Goal: Entertainment & Leisure: Consume media (video, audio)

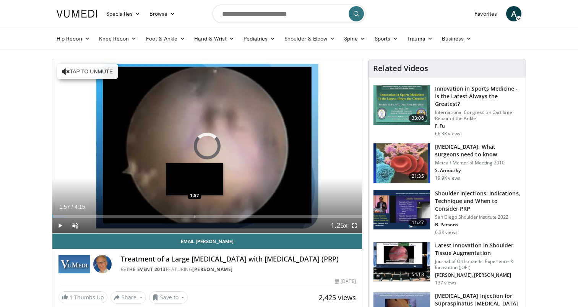
click at [195, 214] on div "Loaded : 3.89% 0:00 1:57" at bounding box center [207, 214] width 310 height 7
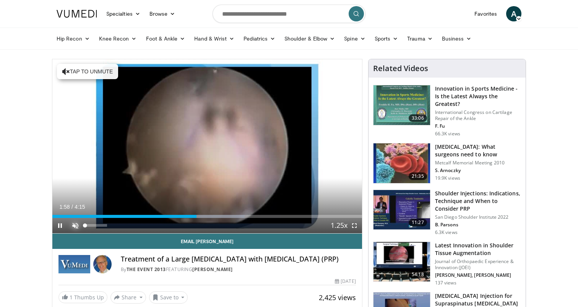
click at [80, 226] on span "Video Player" at bounding box center [75, 225] width 15 height 15
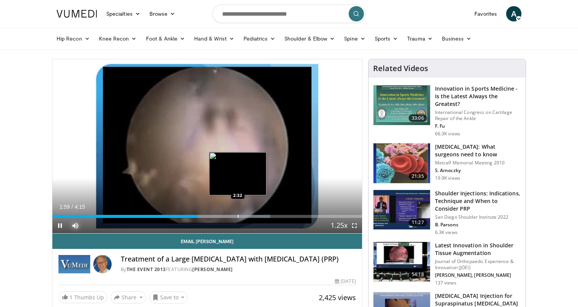
click at [238, 215] on div "Progress Bar" at bounding box center [238, 216] width 1 height 3
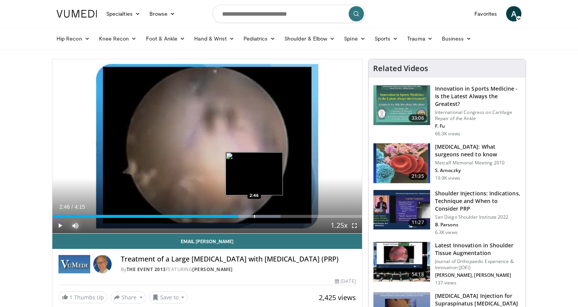
click at [254, 215] on div "Progress Bar" at bounding box center [254, 216] width 1 height 3
click at [260, 215] on div "Progress Bar" at bounding box center [259, 216] width 1 height 3
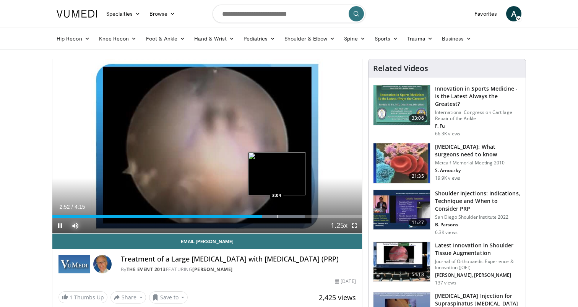
click at [277, 214] on div "Loaded : 81.51% 2:52 3:04" at bounding box center [207, 214] width 310 height 7
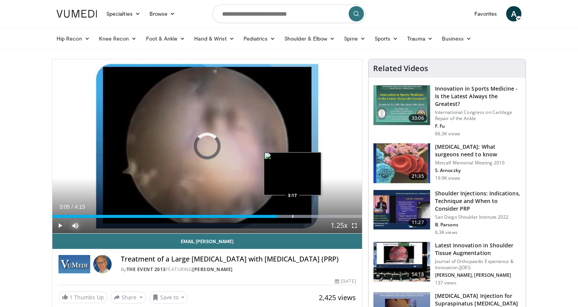
click at [293, 214] on div "Loaded : 89.27% 3:05 3:17" at bounding box center [207, 214] width 310 height 7
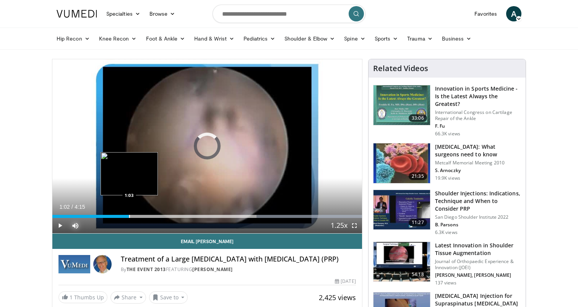
click at [129, 216] on div "Loaded : 100.00% 1:02 1:03" at bounding box center [207, 216] width 310 height 3
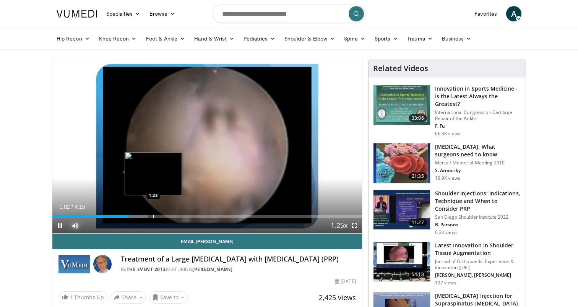
click at [153, 215] on div "Progress Bar" at bounding box center [153, 216] width 1 height 3
click at [161, 215] on div "Progress Bar" at bounding box center [161, 216] width 1 height 3
click at [165, 215] on div "Progress Bar" at bounding box center [165, 216] width 1 height 3
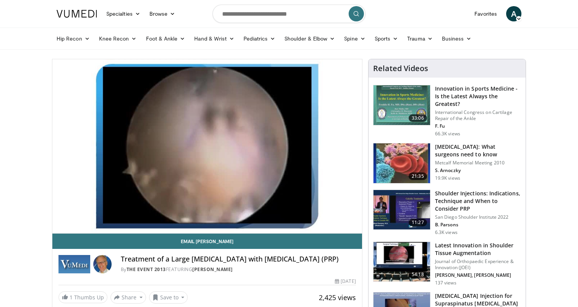
click at [175, 215] on div "10 seconds Tap to unmute" at bounding box center [207, 146] width 310 height 174
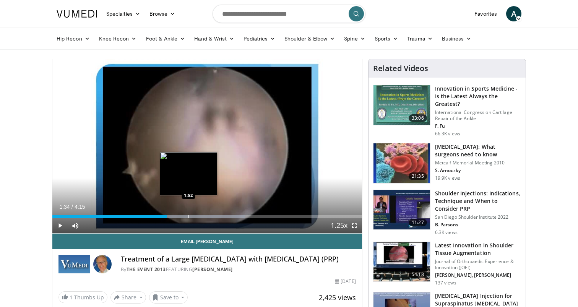
click at [189, 215] on div "Progress Bar" at bounding box center [189, 216] width 1 height 3
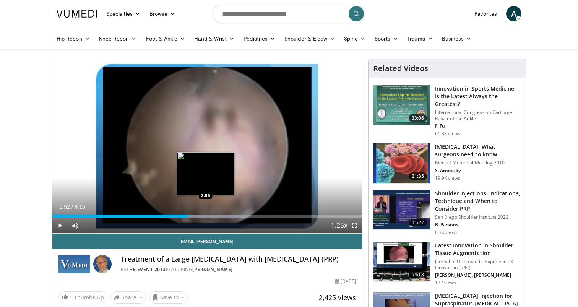
click at [207, 216] on div "Progress Bar" at bounding box center [206, 216] width 1 height 3
click at [207, 218] on div "Progress Bar" at bounding box center [207, 216] width 1 height 3
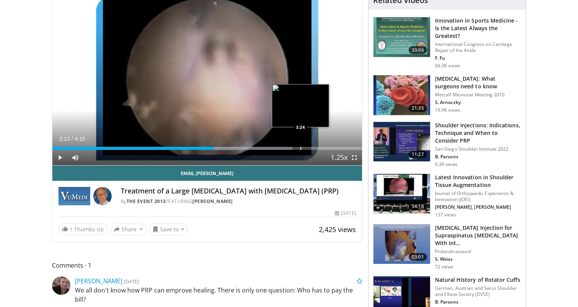
scroll to position [66, 0]
